Goal: Task Accomplishment & Management: Manage account settings

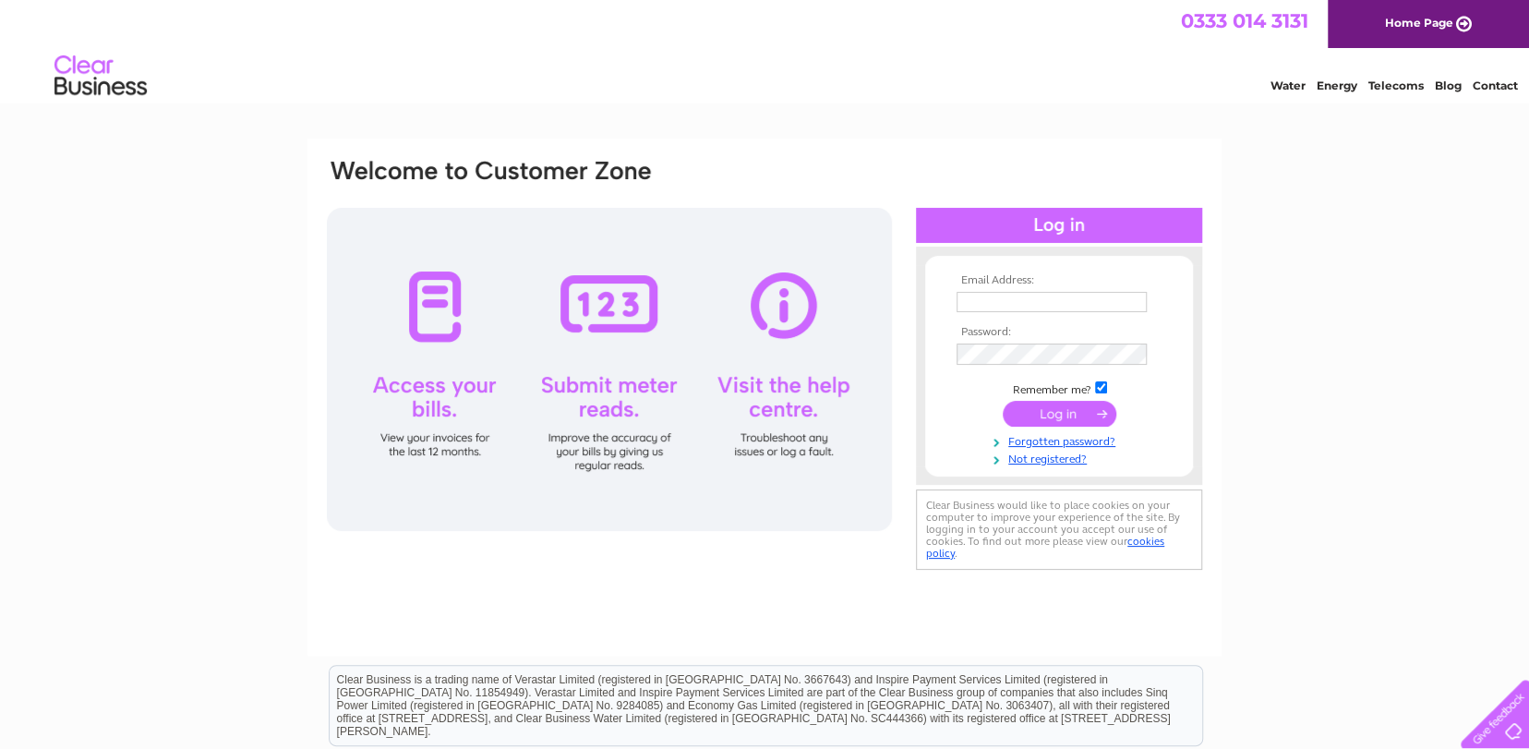
type input "nicoladcandf@hotmail.com"
click at [1054, 414] on input "submit" at bounding box center [1059, 414] width 114 height 26
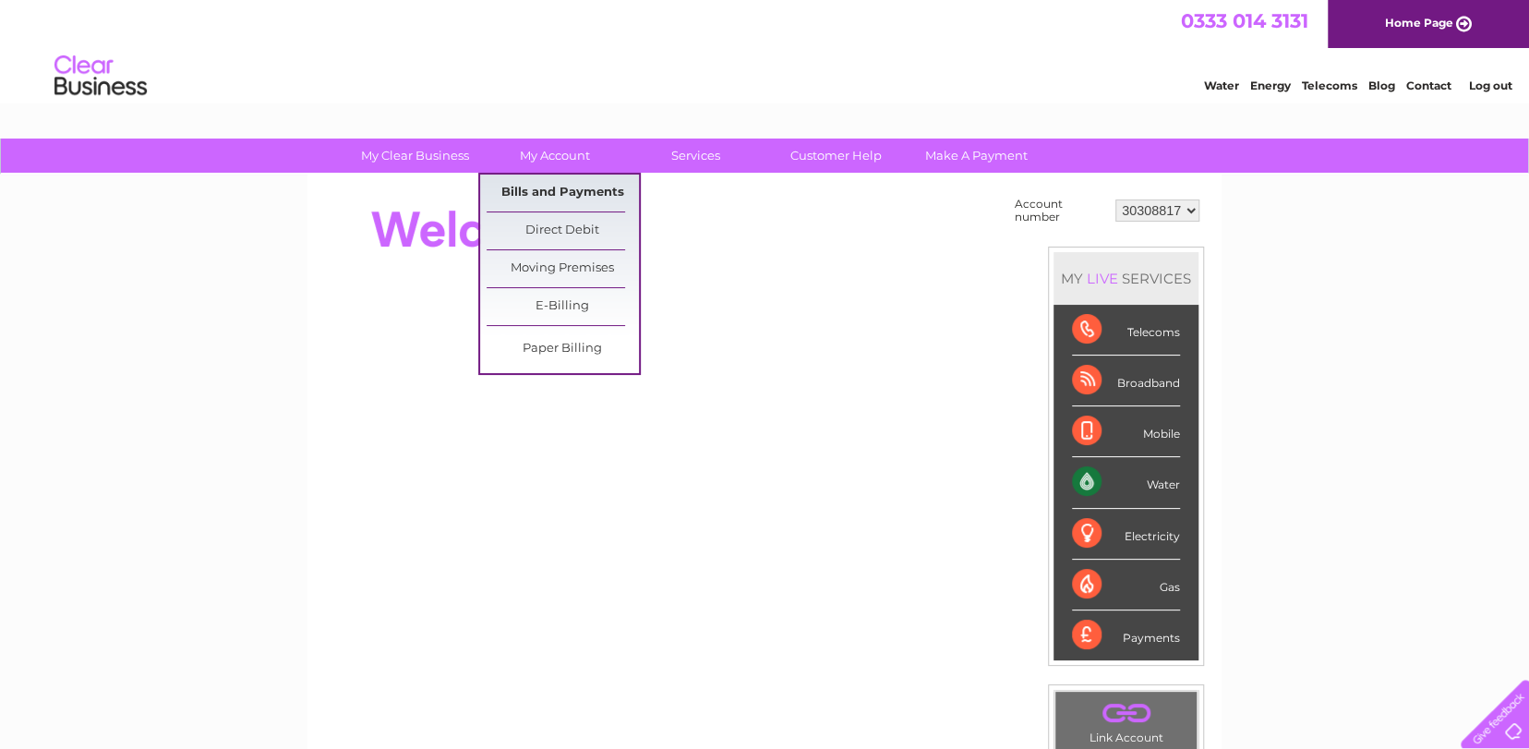
click at [568, 186] on link "Bills and Payments" at bounding box center [562, 192] width 152 height 37
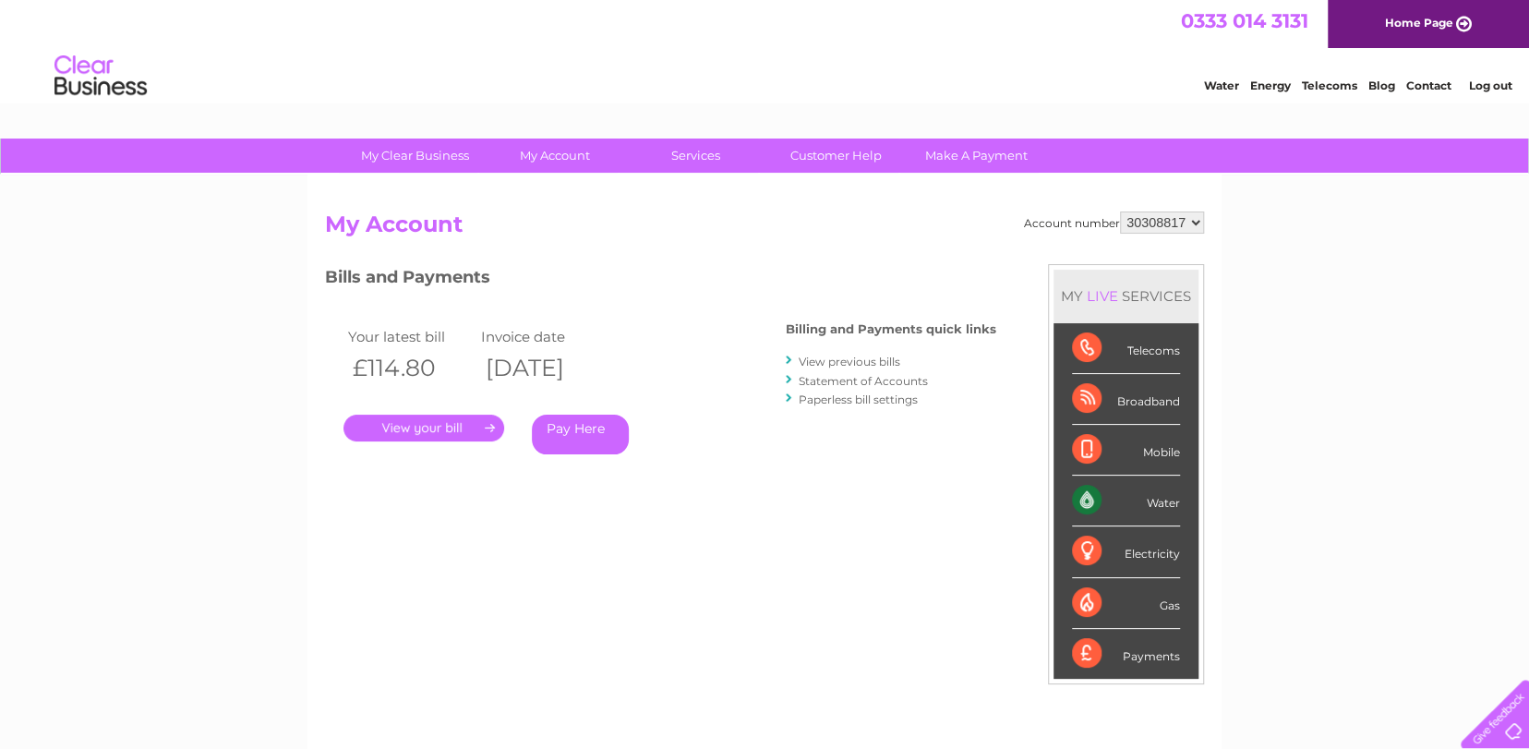
click at [414, 422] on link "." at bounding box center [423, 427] width 161 height 27
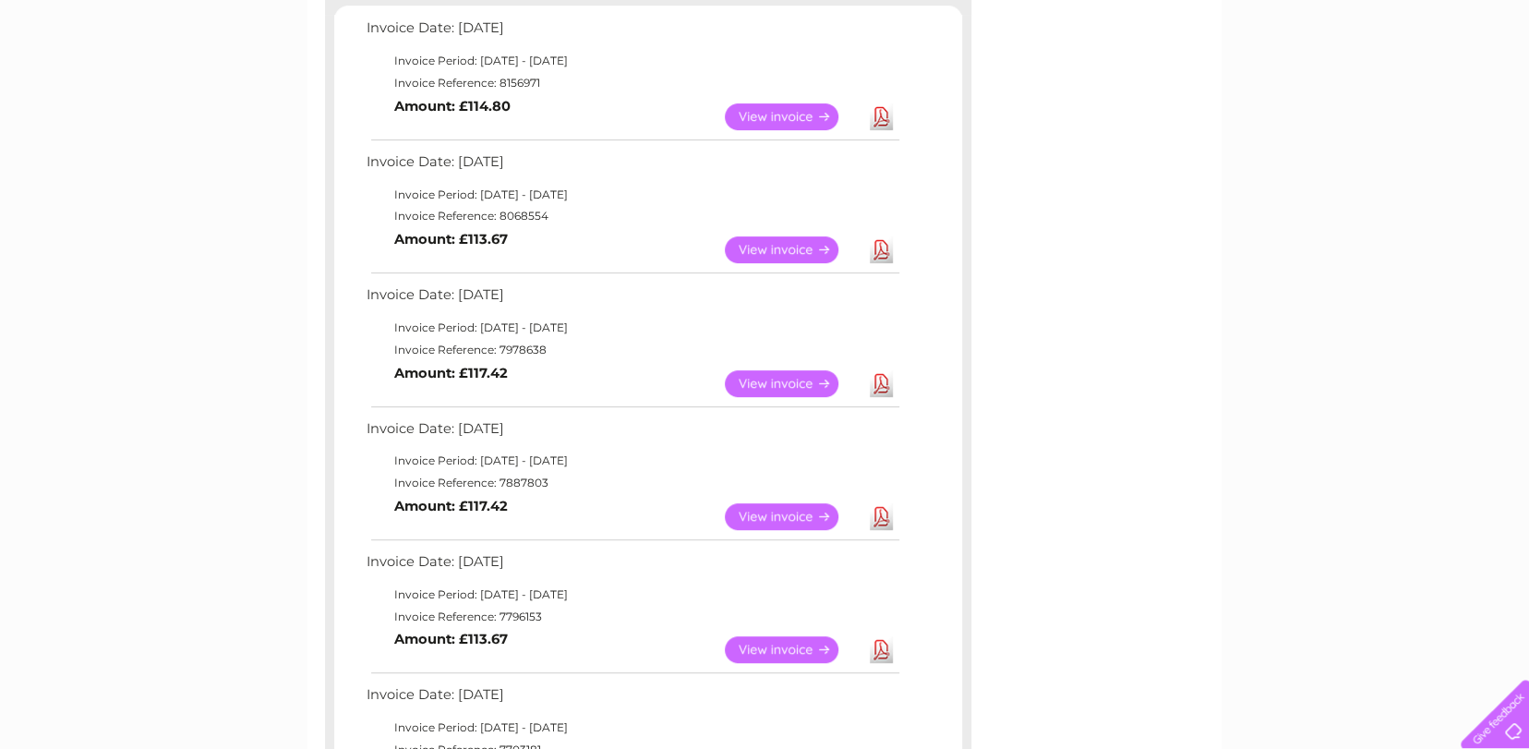
scroll to position [92, 0]
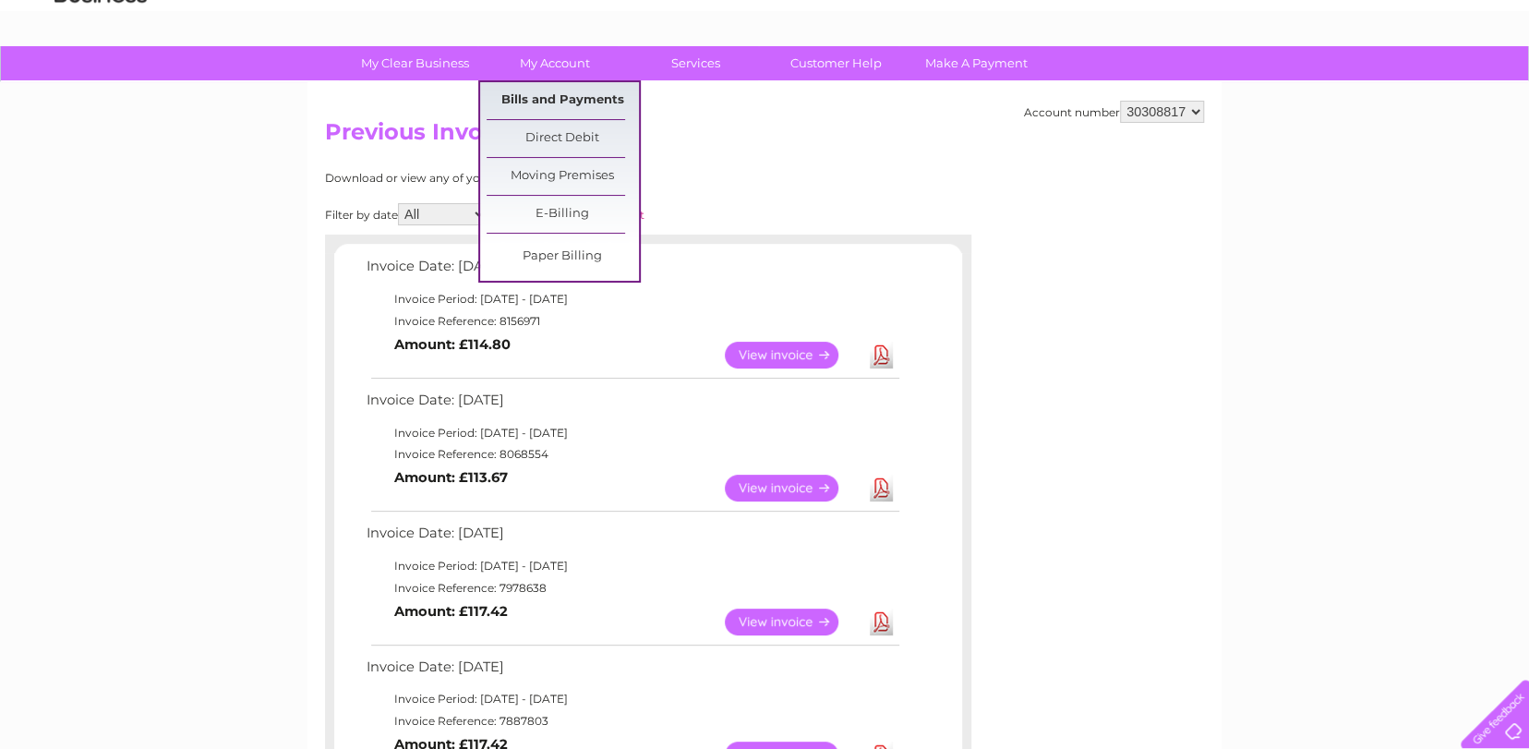
click at [571, 89] on link "Bills and Payments" at bounding box center [562, 100] width 152 height 37
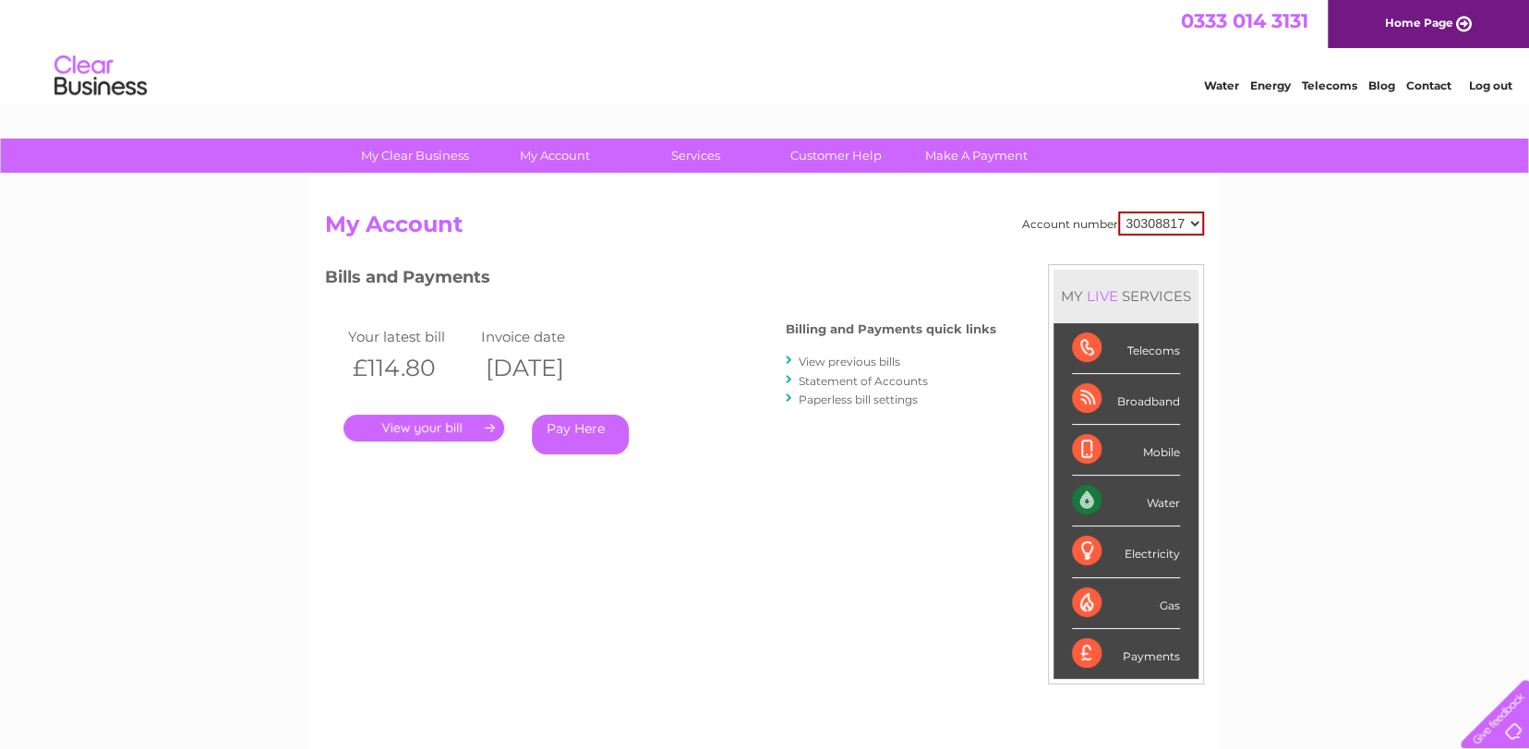
click at [450, 429] on link "." at bounding box center [423, 427] width 161 height 27
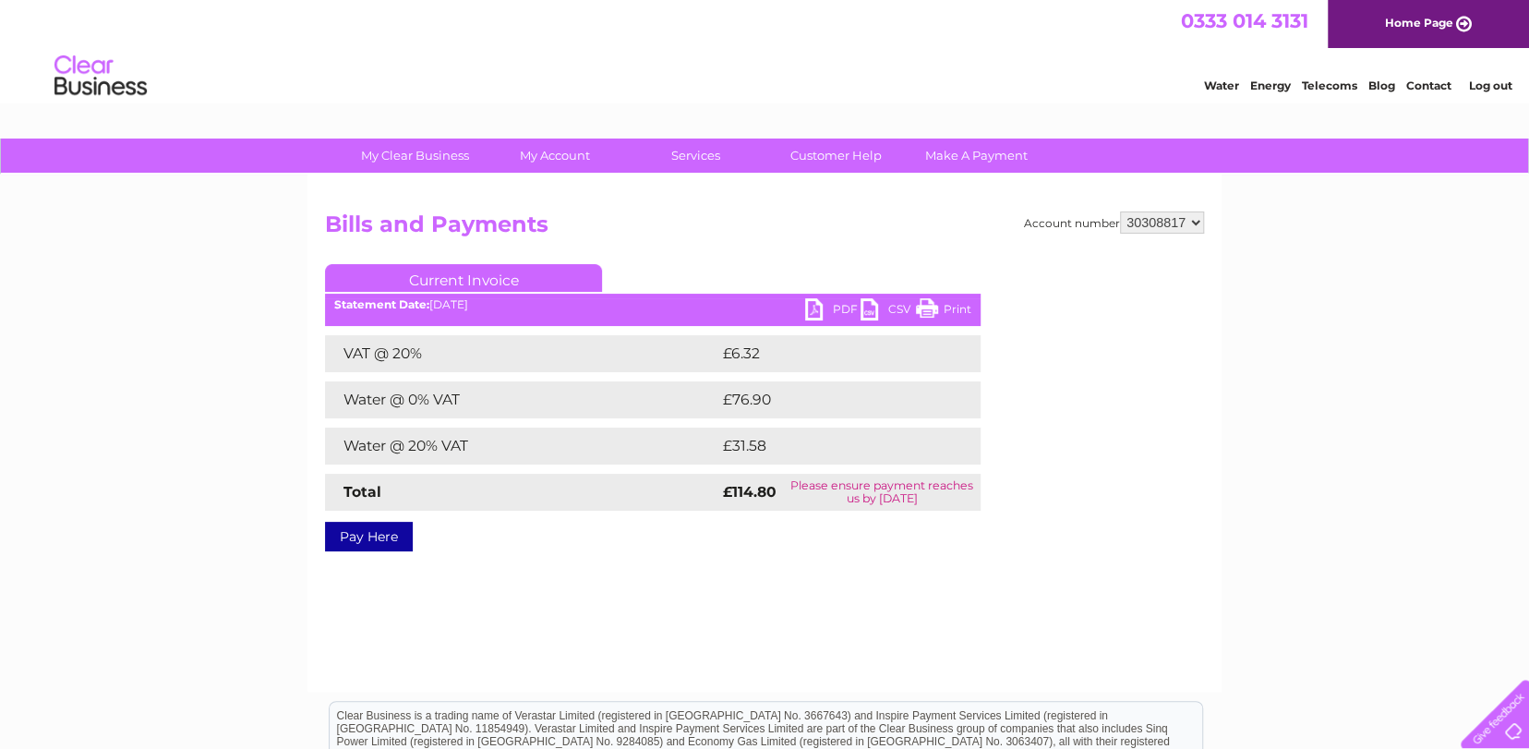
click at [836, 307] on link "PDF" at bounding box center [832, 311] width 55 height 27
